Goal: Task Accomplishment & Management: Manage account settings

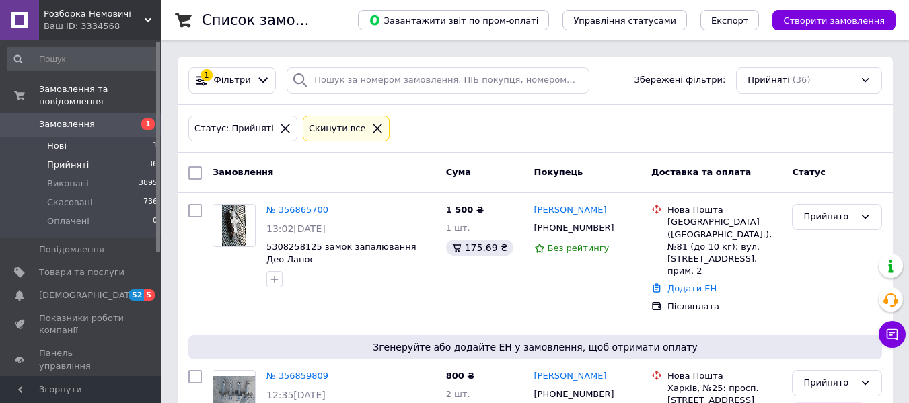
click at [94, 137] on li "Нові 1" at bounding box center [83, 146] width 166 height 19
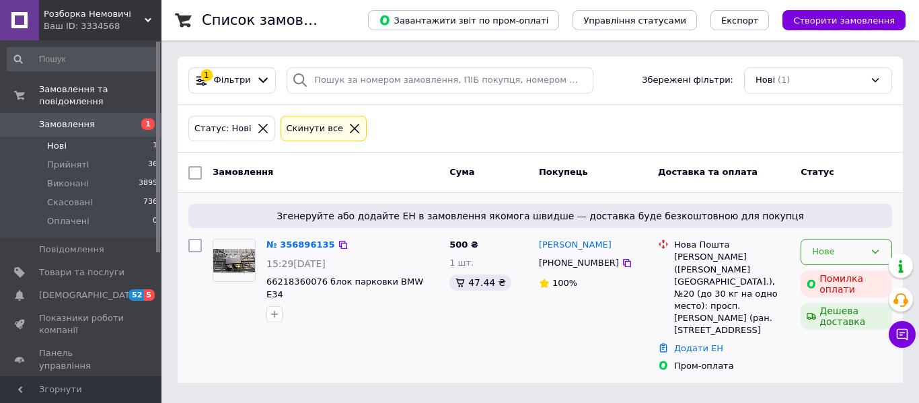
click at [878, 257] on icon at bounding box center [875, 251] width 11 height 11
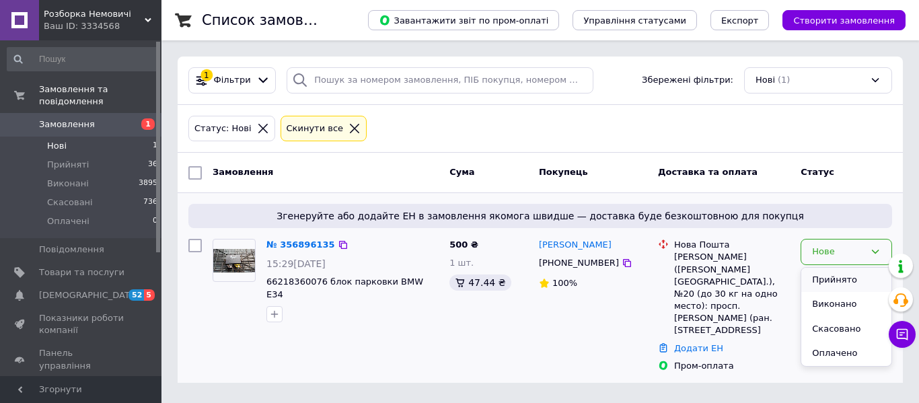
click at [836, 281] on li "Прийнято" at bounding box center [847, 280] width 90 height 25
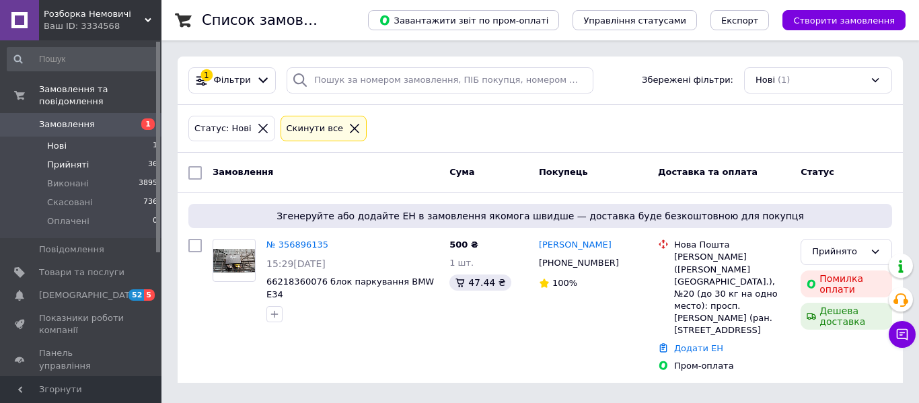
click at [90, 155] on li "Прийняті 36" at bounding box center [83, 164] width 166 height 19
